Goal: Contribute content: Add original content to the website for others to see

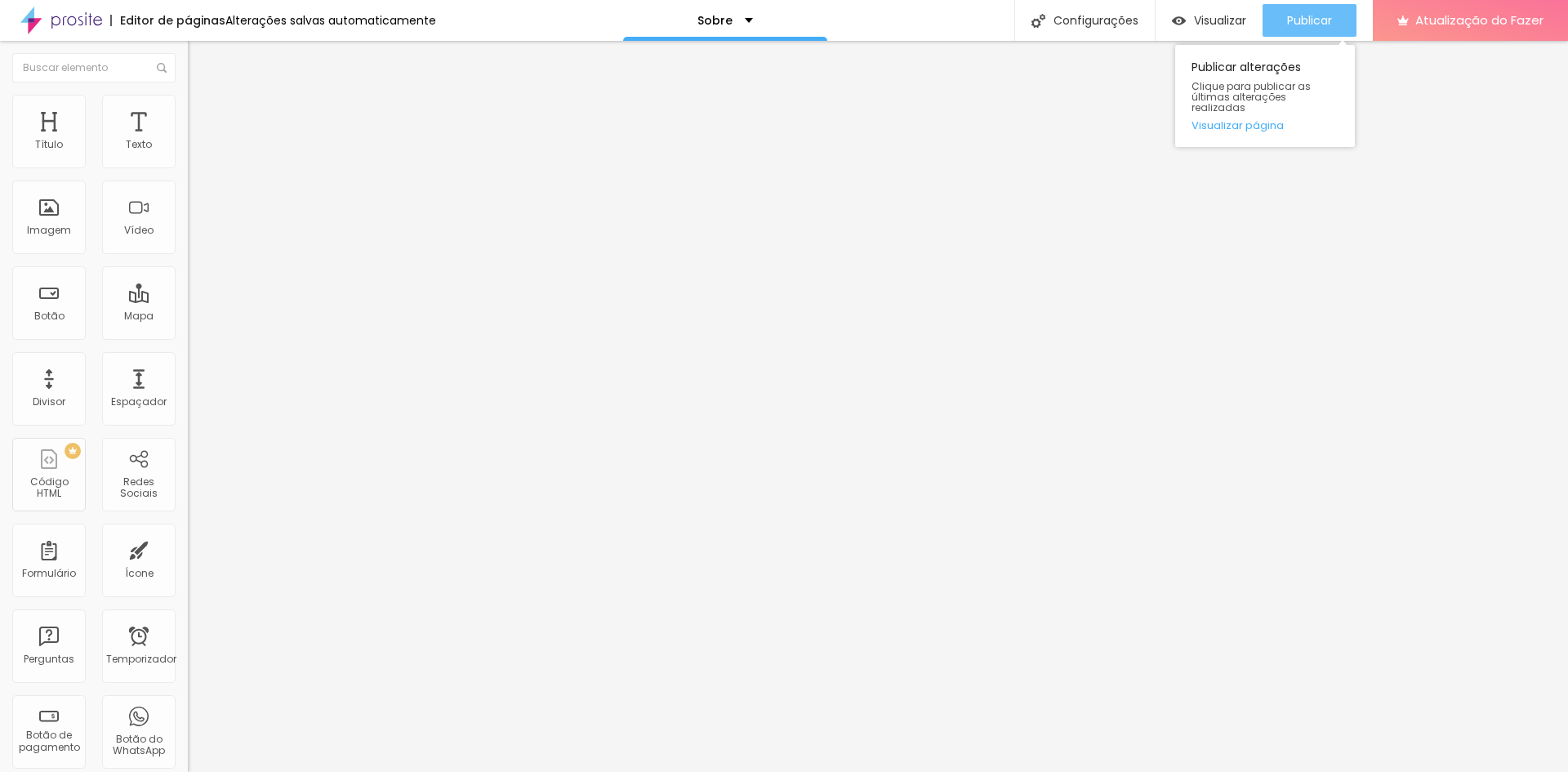
click at [1312, 21] on font "Publicar" at bounding box center [1309, 20] width 45 height 16
click at [188, 207] on img at bounding box center [193, 201] width 11 height 11
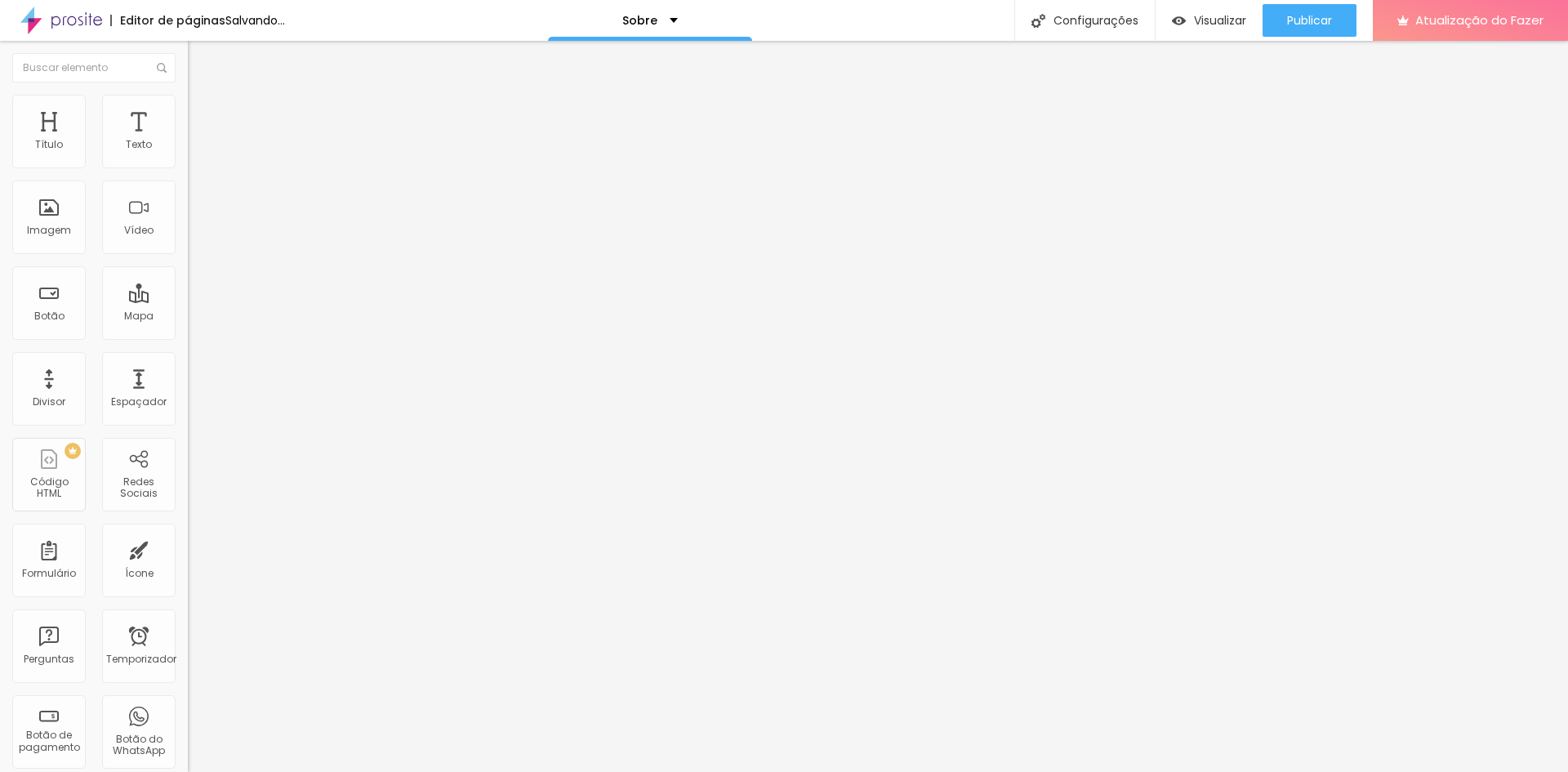
click at [188, 256] on font "Original" at bounding box center [207, 248] width 39 height 14
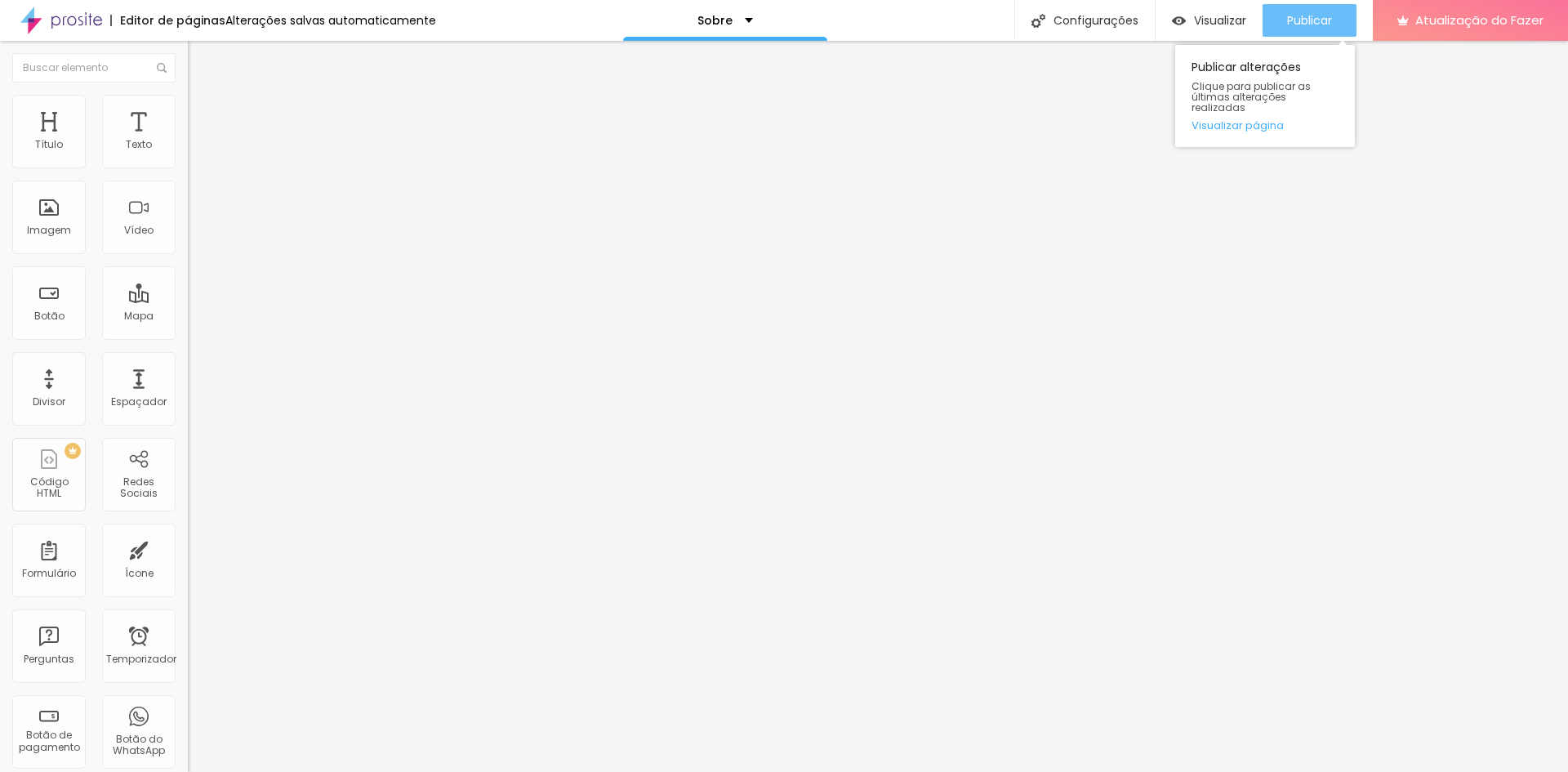
click at [1337, 6] on button "Publicar" at bounding box center [1310, 20] width 94 height 32
click at [1305, 16] on font "Publicar" at bounding box center [1309, 20] width 45 height 16
click at [58, 219] on div "Imagem" at bounding box center [48, 217] width 73 height 73
click at [188, 256] on span "Original" at bounding box center [207, 248] width 39 height 14
click at [188, 275] on span "Padrão" at bounding box center [206, 269] width 37 height 14
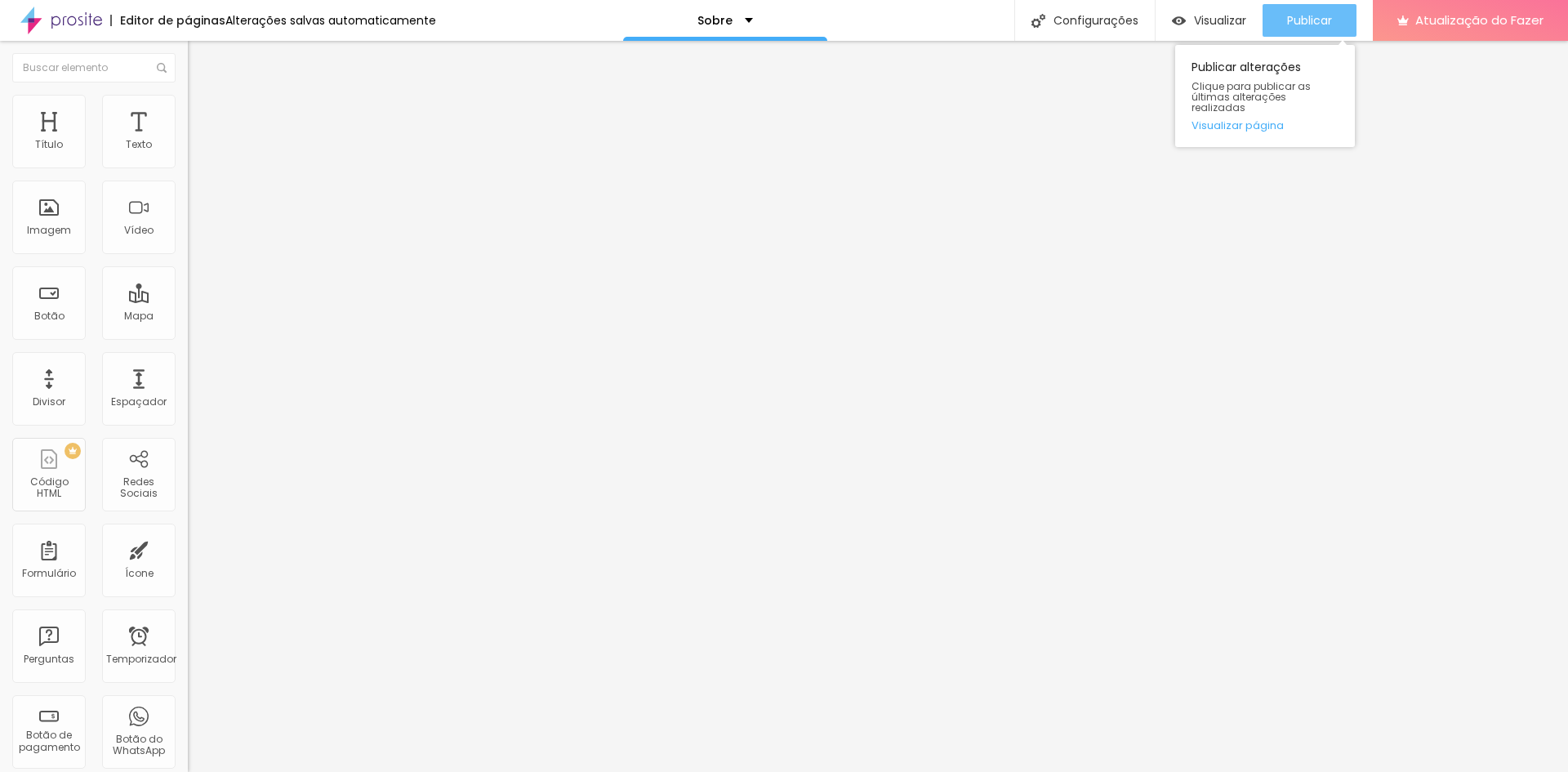
click at [1330, 20] on font "Publicar" at bounding box center [1309, 20] width 45 height 16
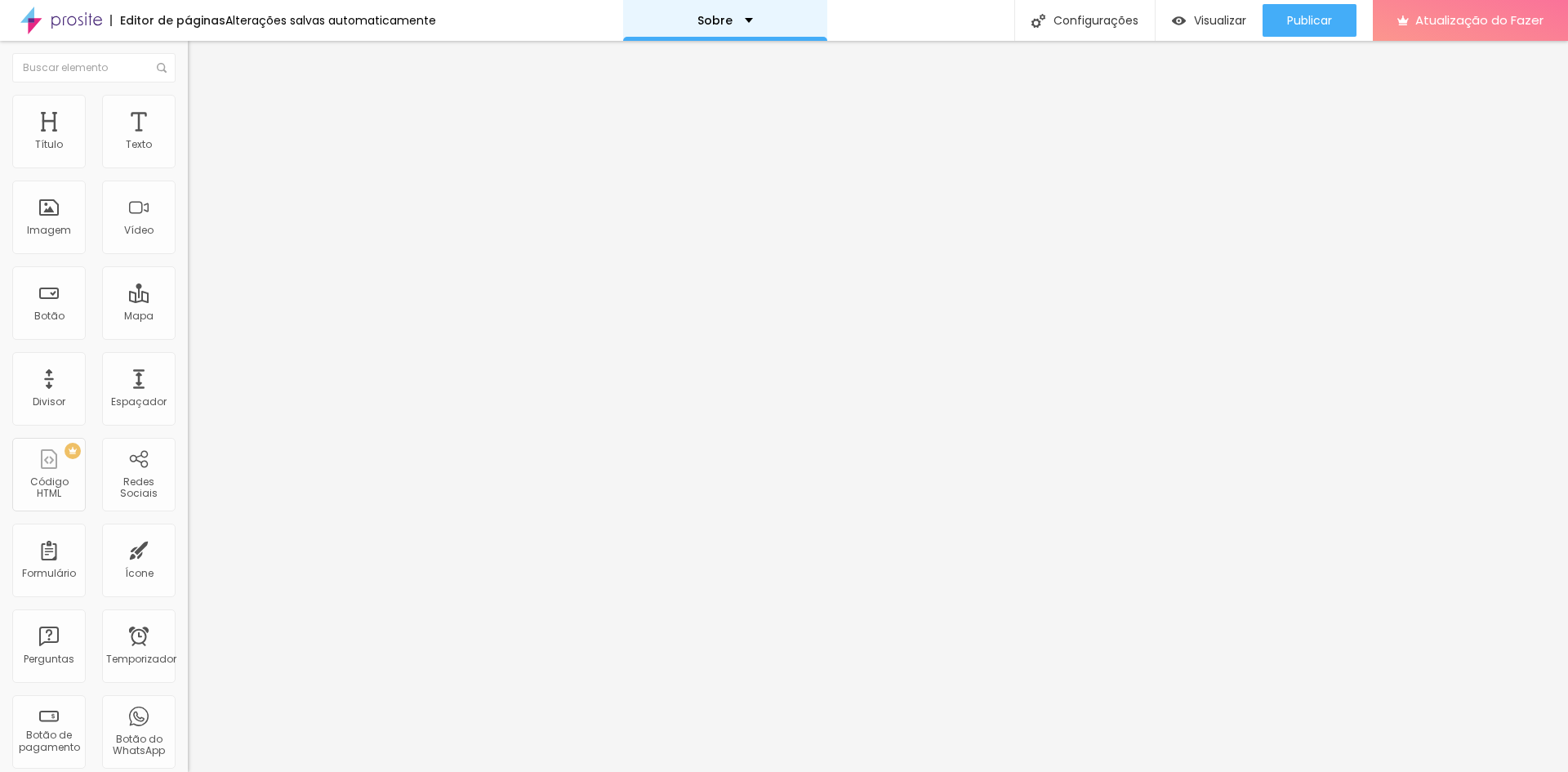
click at [734, 8] on div "Sobre" at bounding box center [725, 20] width 204 height 41
click at [661, 59] on link "Contato" at bounding box center [635, 50] width 53 height 17
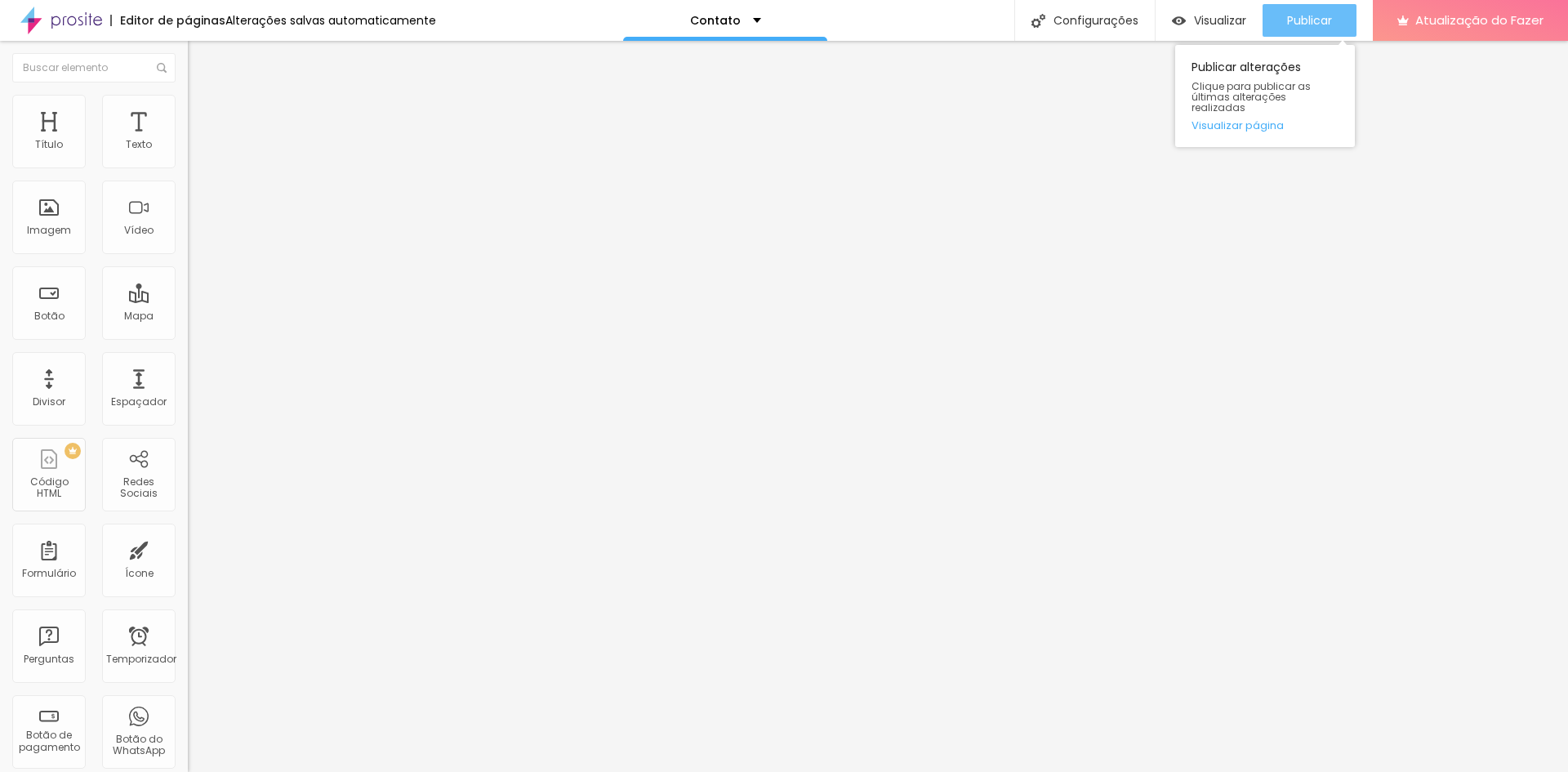
click at [1321, 16] on font "Publicar" at bounding box center [1309, 20] width 45 height 16
